Goal: Transaction & Acquisition: Purchase product/service

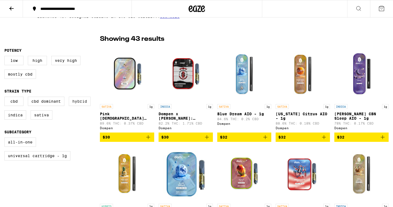
click at [80, 103] on label "Hybrid" at bounding box center [80, 100] width 22 height 9
click at [6, 98] on input "Hybrid" at bounding box center [5, 97] width 0 height 0
checkbox input "true"
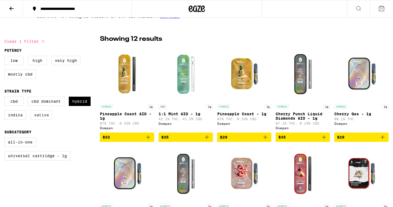
click at [44, 119] on label "Sativa" at bounding box center [42, 114] width 22 height 9
click at [6, 98] on input "Sativa" at bounding box center [5, 97] width 0 height 0
checkbox input "true"
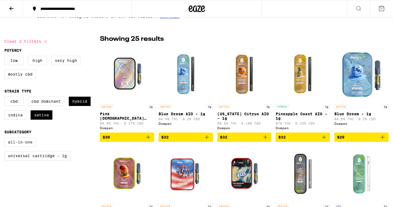
click at [24, 146] on label "All-In-One" at bounding box center [20, 141] width 32 height 9
click at [6, 138] on input "All-In-One" at bounding box center [5, 138] width 0 height 0
checkbox input "true"
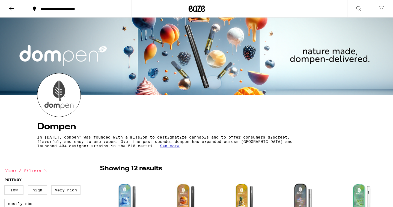
click at [69, 10] on div "**********" at bounding box center [81, 9] width 86 height 4
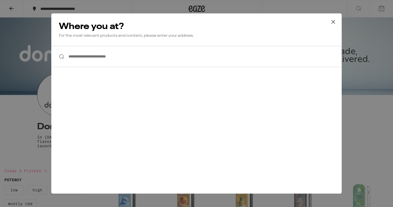
click at [334, 20] on icon at bounding box center [333, 22] width 8 height 8
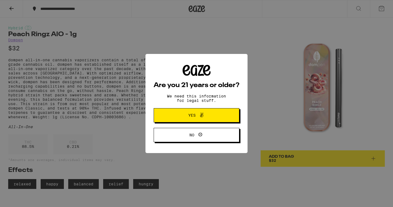
click at [195, 112] on button "Yes" at bounding box center [197, 115] width 86 height 14
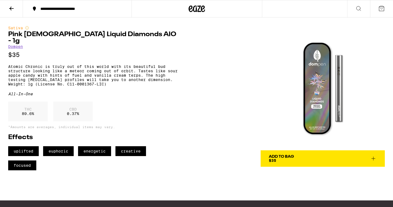
click at [300, 159] on span "Add To Bag $35" at bounding box center [323, 158] width 108 height 8
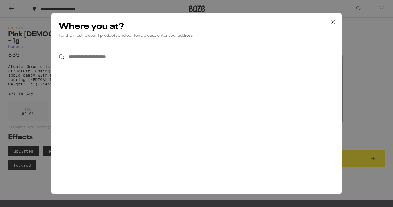
click at [286, 58] on input "**********" at bounding box center [196, 56] width 291 height 21
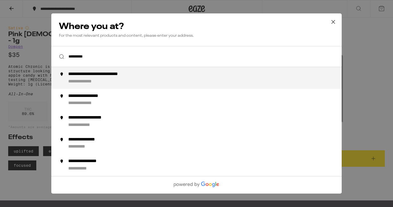
click at [275, 80] on div "**********" at bounding box center [207, 77] width 279 height 13
type input "**********"
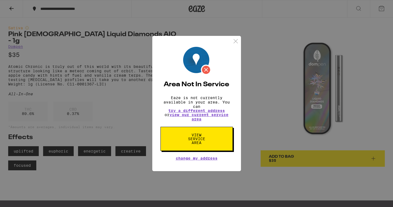
click at [205, 143] on span "View Service Area" at bounding box center [197, 138] width 28 height 11
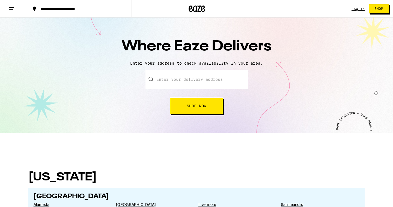
click at [234, 81] on input "text" at bounding box center [197, 79] width 102 height 19
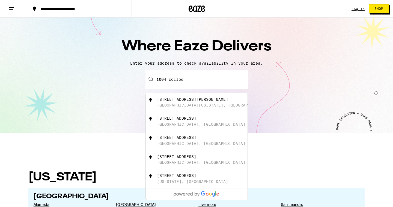
click at [226, 104] on div "1004 Colleen Court Fort Washington, MD" at bounding box center [206, 102] width 98 height 10
type input "1004 Colleen Court, Fort Washington, MD"
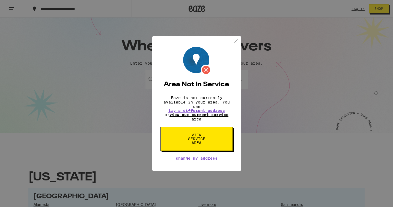
click at [219, 117] on link "view our current service area" at bounding box center [199, 116] width 59 height 9
click at [205, 147] on button "View Service Area" at bounding box center [197, 138] width 72 height 24
click at [206, 115] on link "view our current service area" at bounding box center [199, 116] width 59 height 9
click at [237, 39] on img at bounding box center [235, 41] width 7 height 7
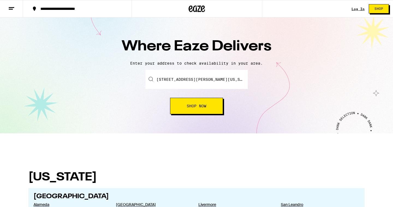
click at [16, 5] on button at bounding box center [11, 8] width 23 height 17
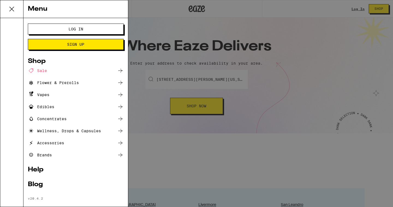
click at [42, 173] on ul "Log In Sign Up Shop Sale Flower & Prerolls Vapes Edibles Concentrates Wellness,…" at bounding box center [76, 111] width 96 height 176
click at [43, 168] on link "Help" at bounding box center [76, 169] width 96 height 7
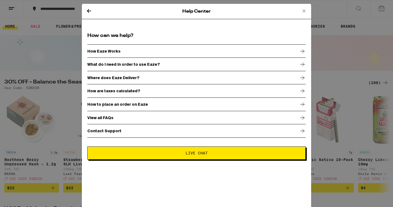
click at [124, 102] on p "How to place an order on Eaze" at bounding box center [117, 104] width 61 height 4
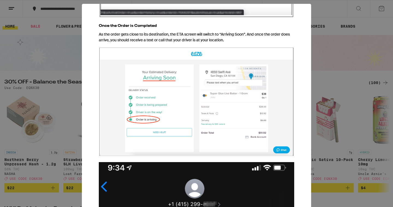
scroll to position [1892, 0]
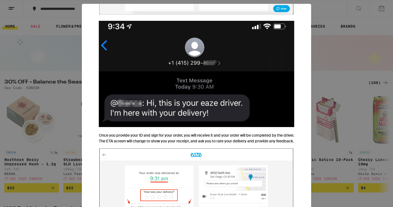
click at [55, 152] on div "Help Center How to Place an Eaze Order It's 2022. You are about to order cannab…" at bounding box center [196, 103] width 393 height 207
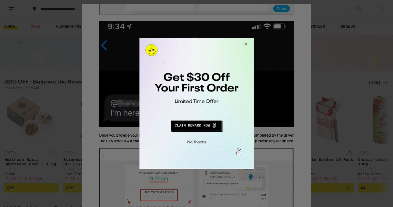
click at [198, 143] on button "Close Modal" at bounding box center [195, 141] width 111 height 8
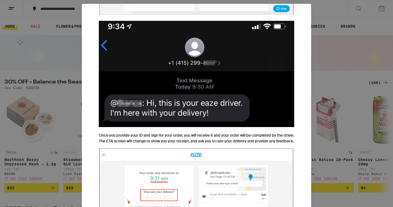
click at [329, 37] on div "Help Center How to Place an Eaze Order It's 2022. You are about to order cannab…" at bounding box center [196, 103] width 393 height 207
